Goal: Task Accomplishment & Management: Manage account settings

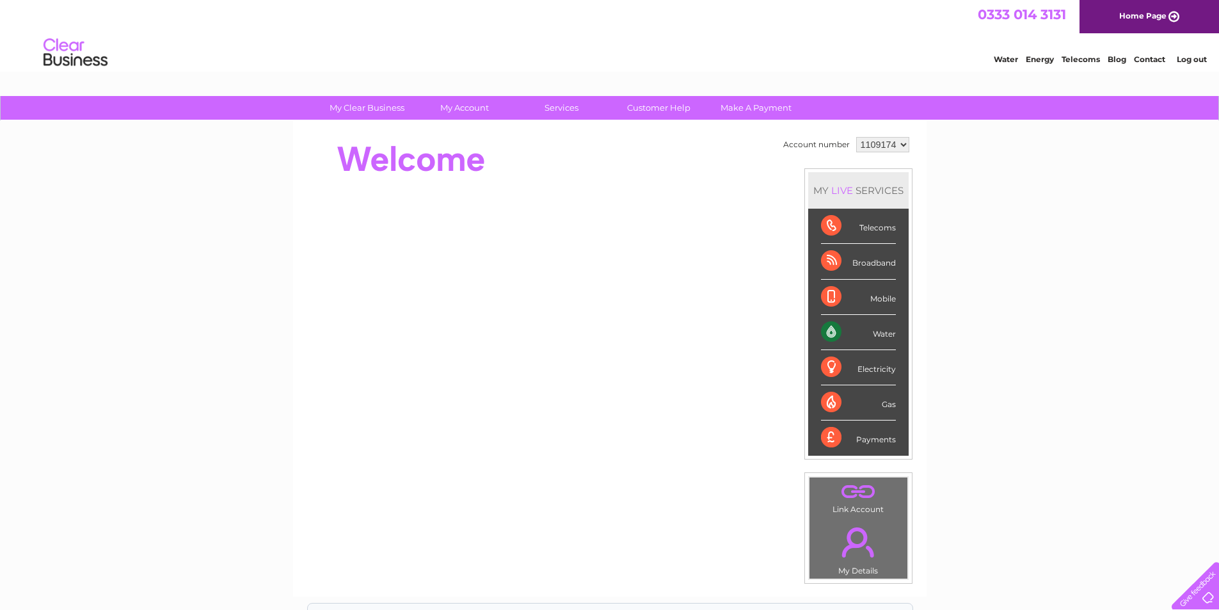
click at [866, 148] on select "1109174 1111171 1116544 1117097 1154398" at bounding box center [882, 144] width 53 height 15
select select "1154398"
click at [856, 137] on select "1109174 1111171 1116544 1117097 1154398" at bounding box center [882, 144] width 53 height 15
click at [447, 100] on link "My Account" at bounding box center [464, 108] width 106 height 24
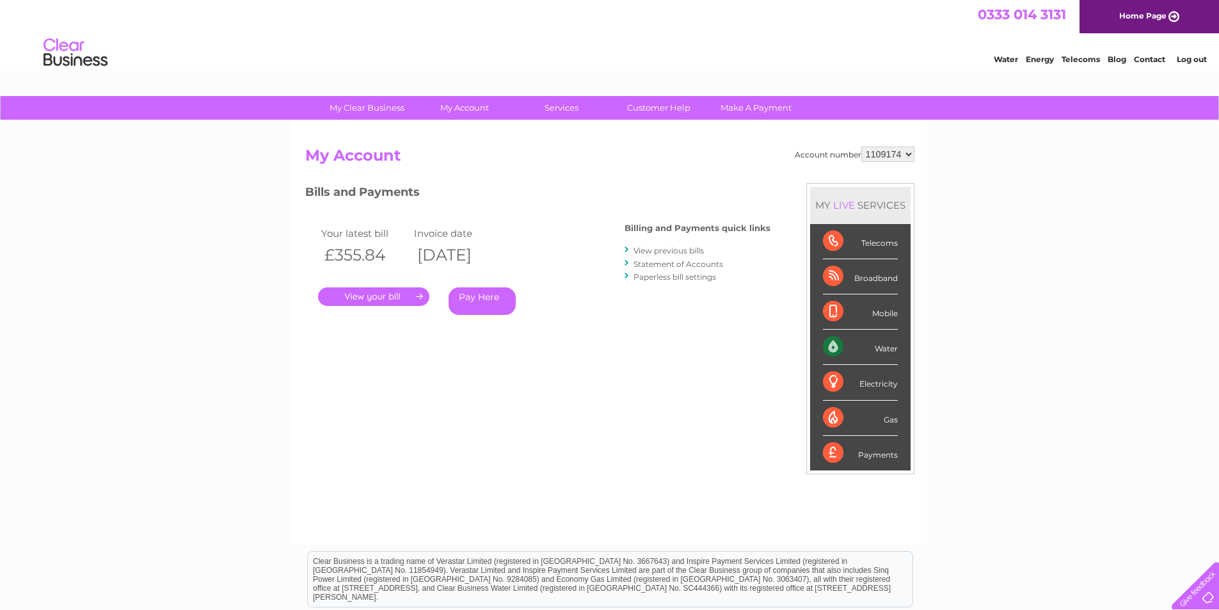
click at [886, 156] on select "1109174 1111171 1116544 1117097 1154398" at bounding box center [887, 154] width 53 height 15
select select "1154398"
click at [862, 147] on select "1109174 1111171 1116544 1117097 1154398" at bounding box center [887, 154] width 53 height 15
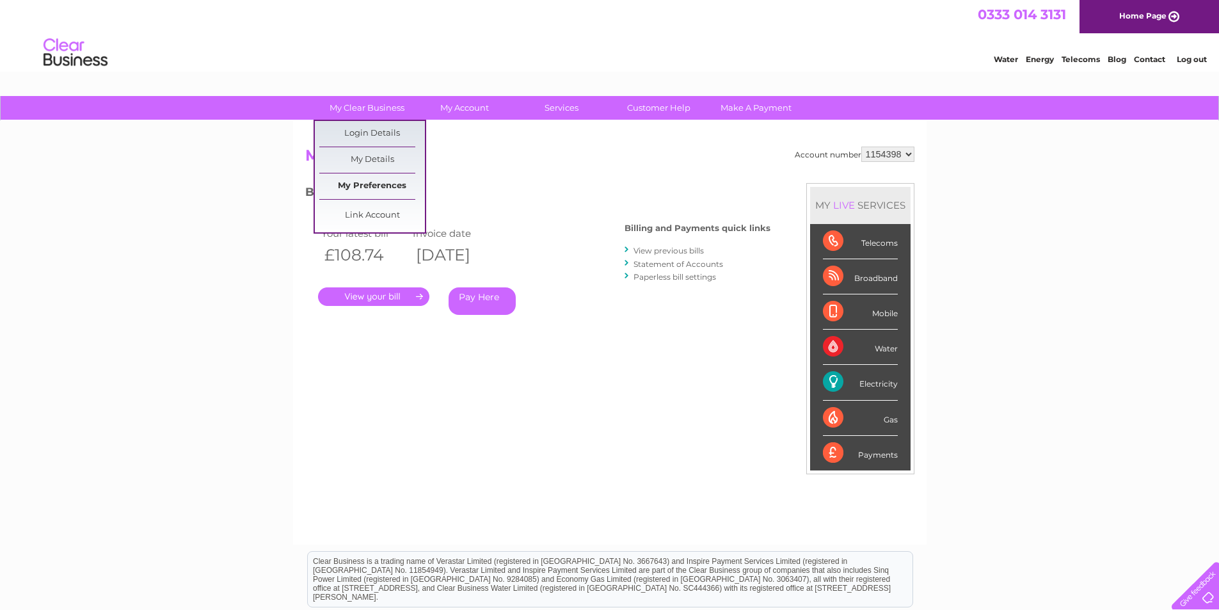
click at [378, 182] on link "My Preferences" at bounding box center [372, 186] width 106 height 26
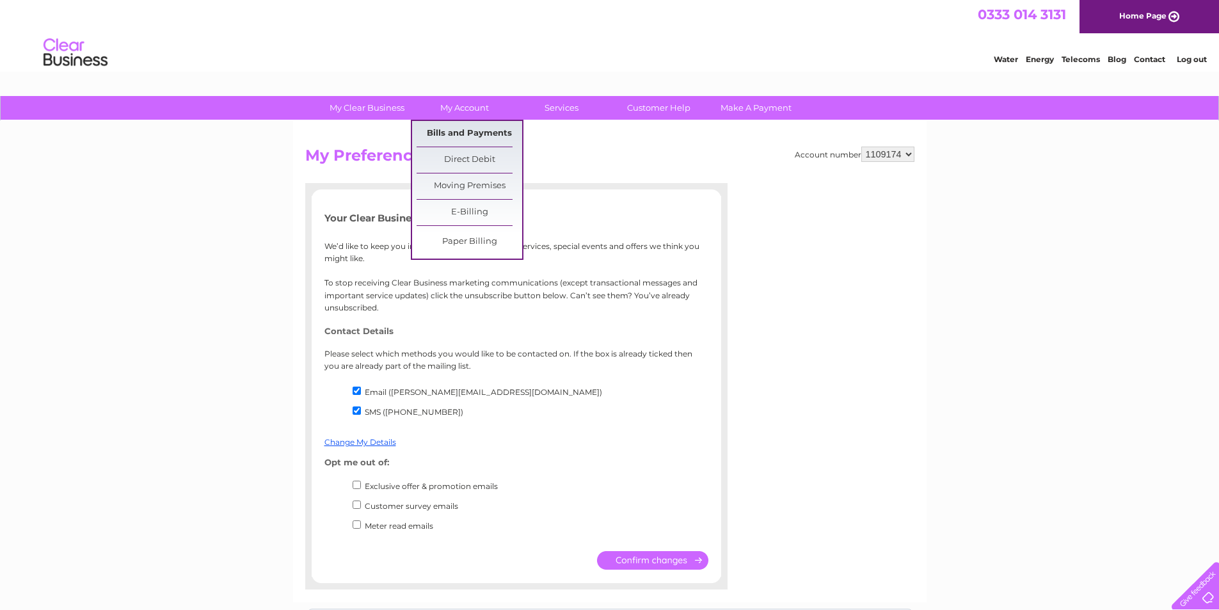
click at [470, 134] on link "Bills and Payments" at bounding box center [470, 134] width 106 height 26
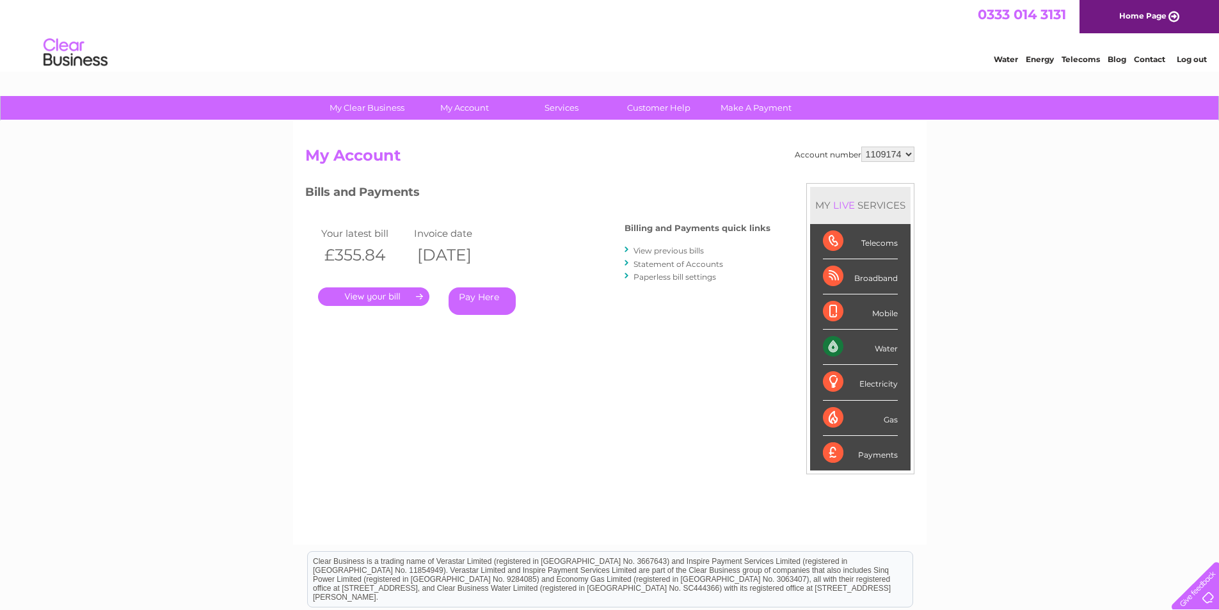
click at [888, 152] on select "1109174 1111171 1116544 1117097 1154398" at bounding box center [887, 154] width 53 height 15
select select "1154398"
click at [862, 147] on select "1109174 1111171 1116544 1117097 1154398" at bounding box center [887, 154] width 53 height 15
click at [689, 247] on link "View previous bills" at bounding box center [669, 251] width 70 height 10
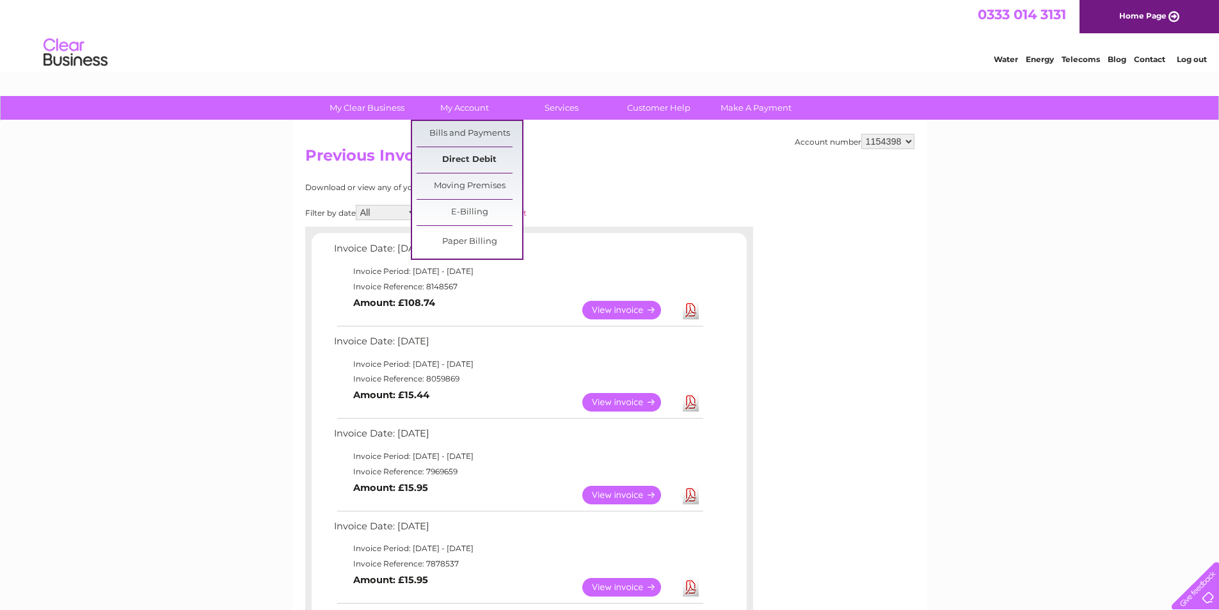
click at [484, 159] on link "Direct Debit" at bounding box center [470, 160] width 106 height 26
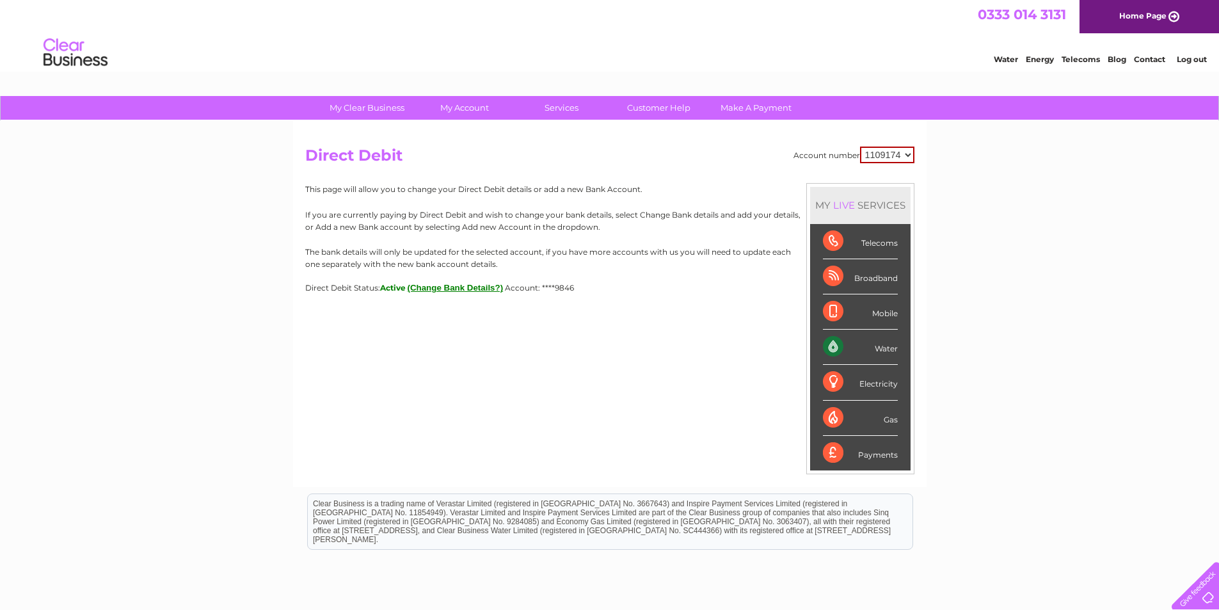
click at [466, 285] on button "(Change Bank Details?)" at bounding box center [456, 288] width 96 height 10
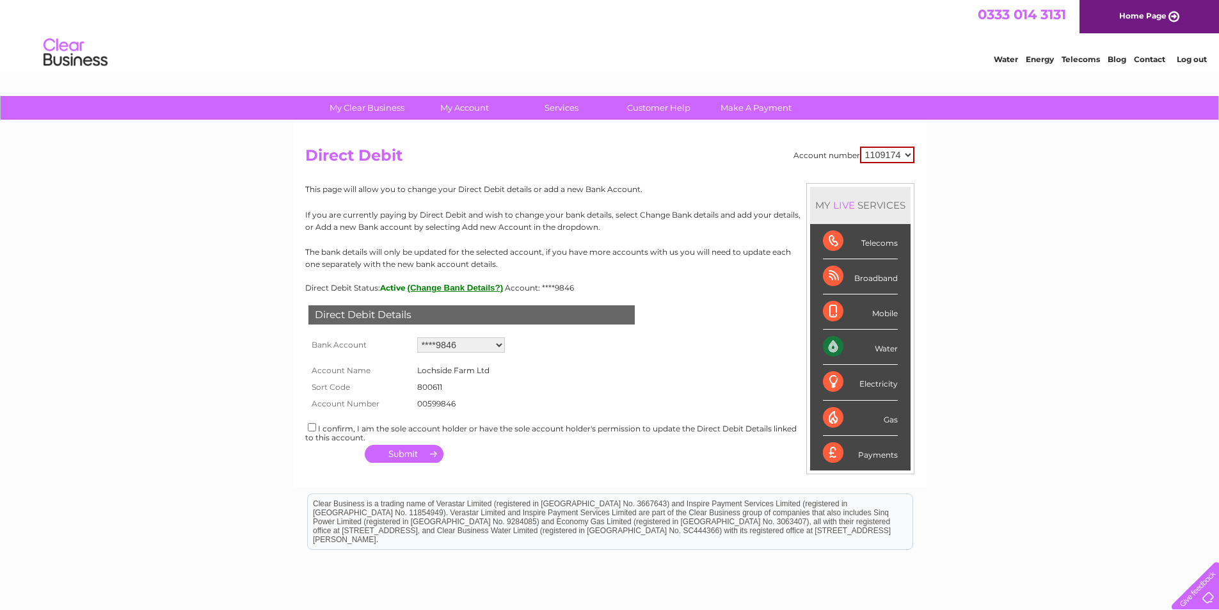
click at [449, 346] on select "Add new account ****9846 ****9846" at bounding box center [461, 344] width 88 height 15
click at [653, 373] on form "Account Name Lochside Farm Ltd Sort Code 800611 Account Number 00599846 1482042" at bounding box center [609, 384] width 609 height 56
